Goal: Complete application form: Complete application form

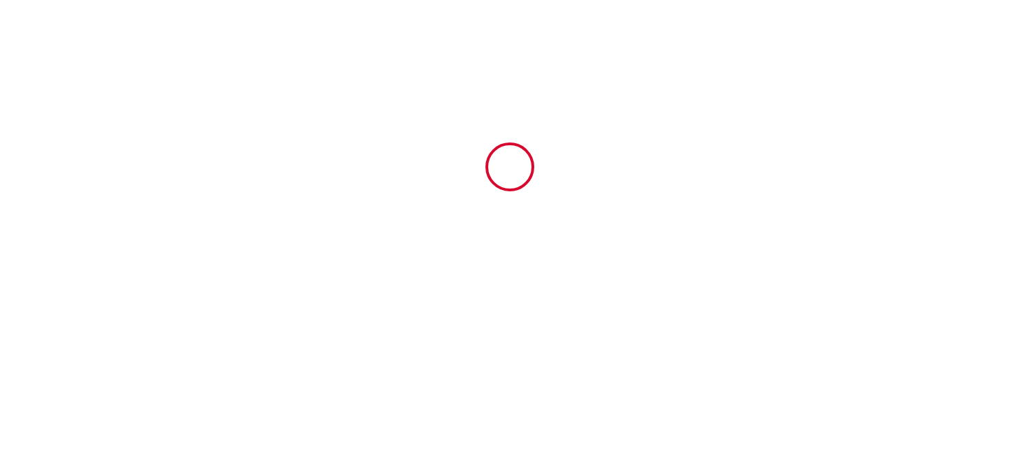
type input "6326879"
type input "Le Batelier"
type input "[STREET_ADDRESS]"
type input "67000"
type input "[GEOGRAPHIC_DATA]"
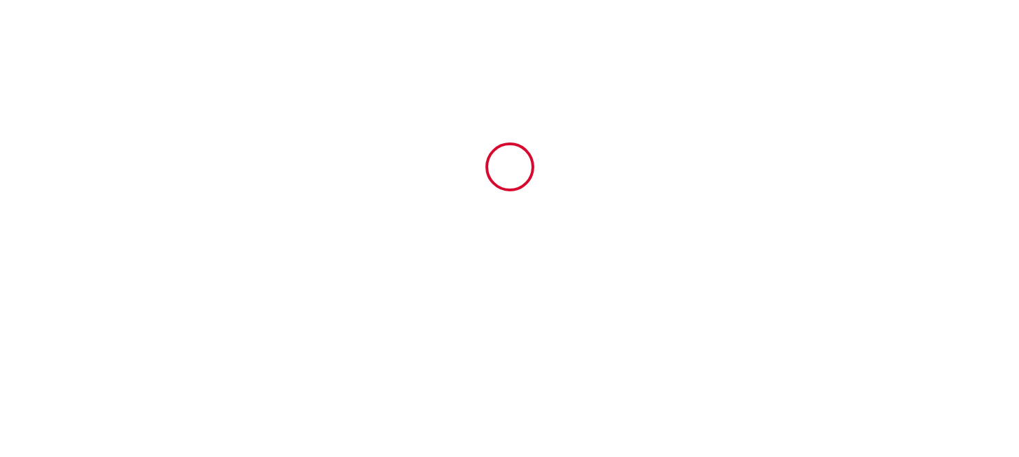
type input "[GEOGRAPHIC_DATA]"
type input "[DATE]"
type input "3"
type input "0"
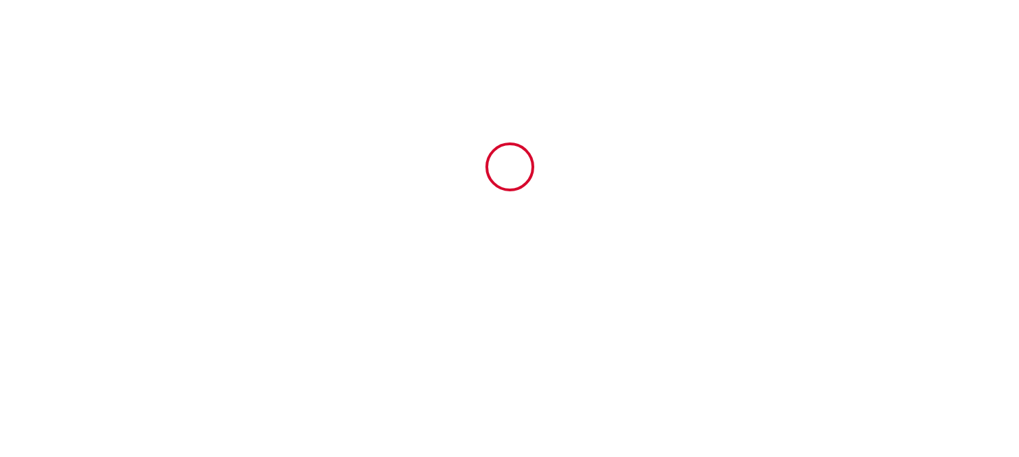
type input "661.44"
type input "[PERSON_NAME]"
type input "Dubecq"
type input "2square du Retiro"
type input "78150"
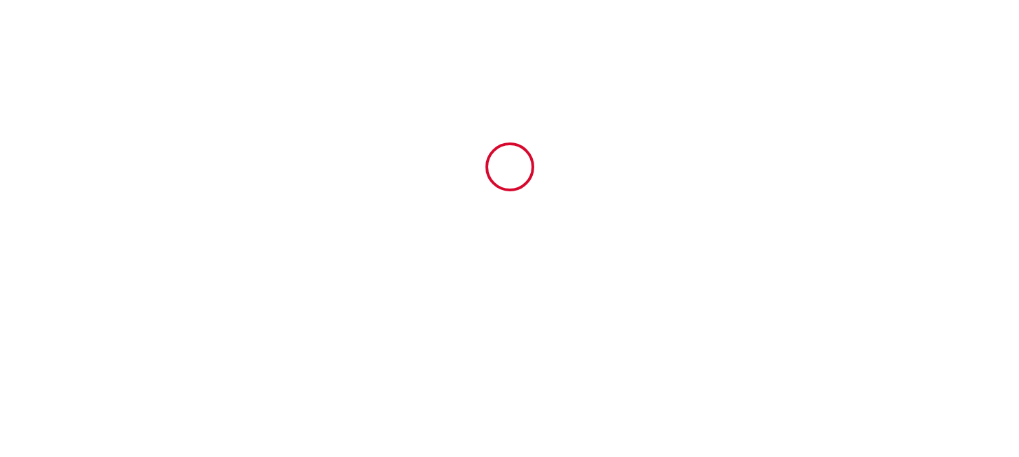
type input "Le CHESNAY"
type input "[GEOGRAPHIC_DATA]"
type input "[EMAIL_ADDRESS][DOMAIN_NAME]"
type input "Ketevan"
type input "[PERSON_NAME]"
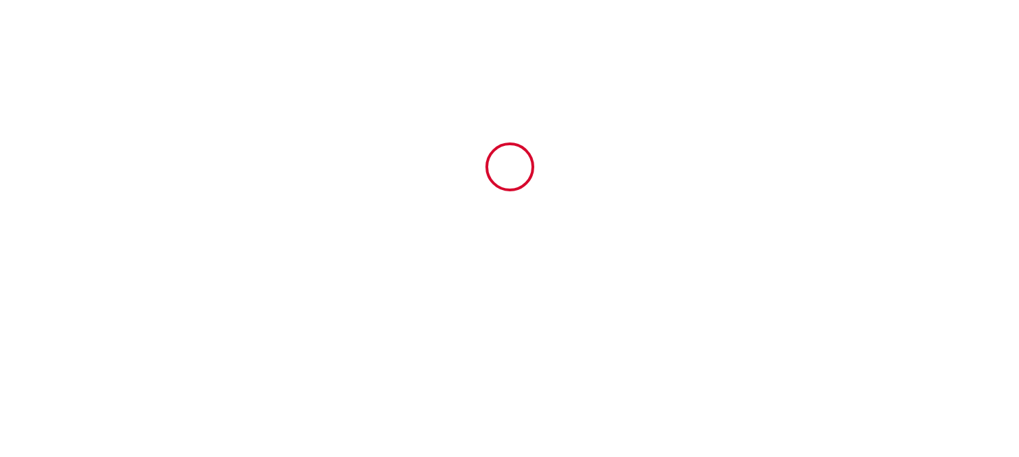
type input "Vaja-[GEOGRAPHIC_DATA] app. 57"
type input "0186"
type input "[GEOGRAPHIC_DATA]"
type input "[EMAIL_ADDRESS][DOMAIN_NAME]"
type input "[PHONE_NUMBER]"
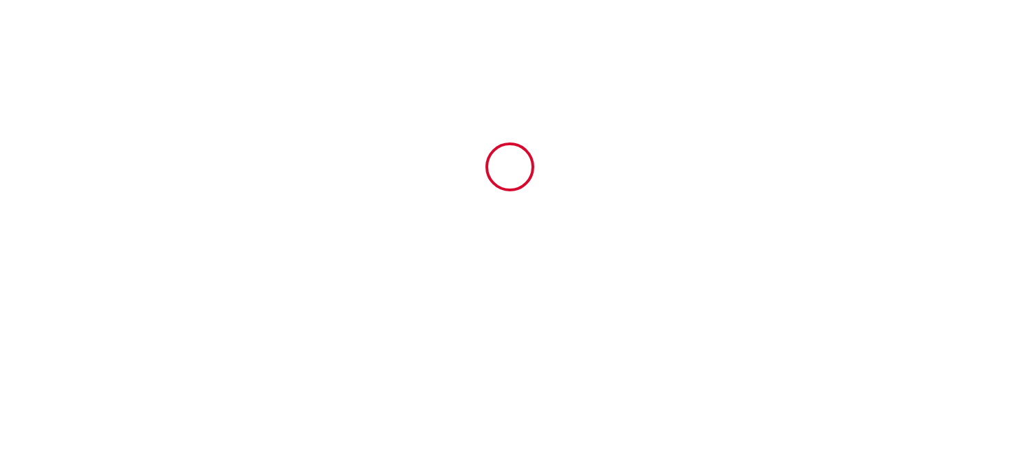
select select "GE"
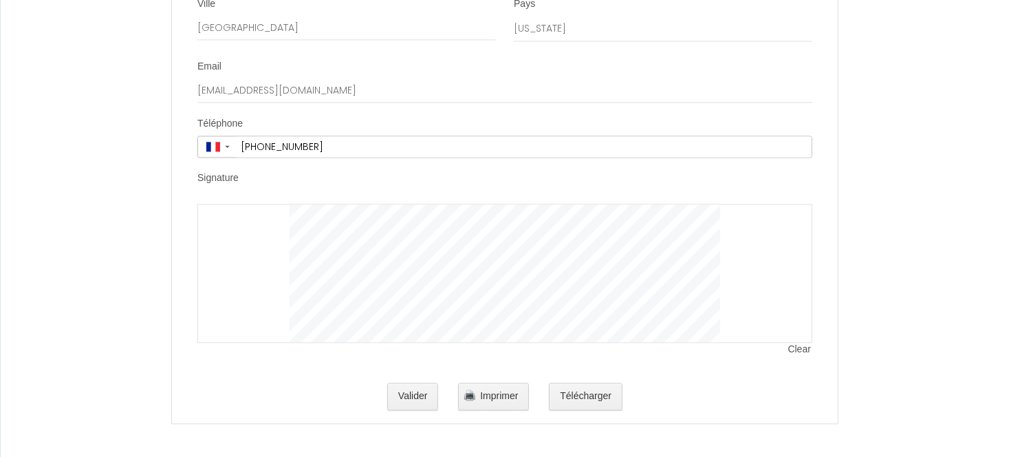
scroll to position [2808, 0]
click at [580, 405] on button "Télécharger" at bounding box center [586, 396] width 74 height 28
